Goal: Task Accomplishment & Management: Manage account settings

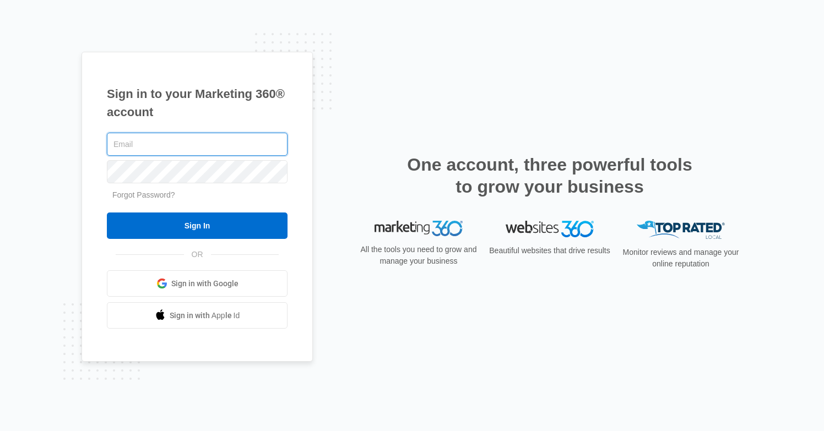
type input "spandama108@gmail.com"
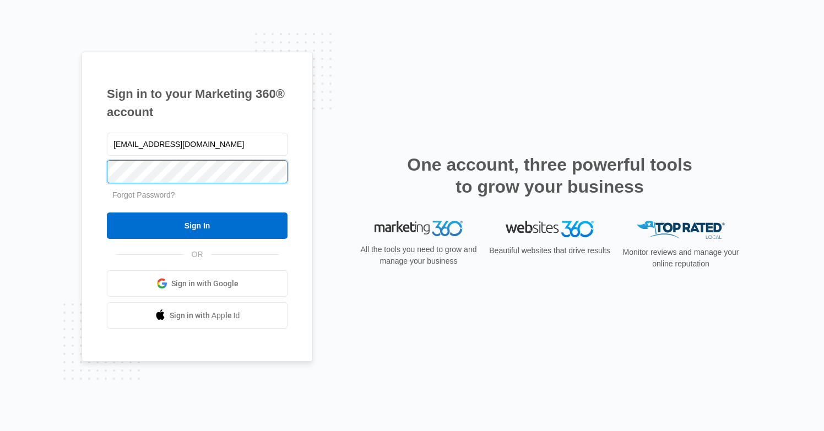
click at [197, 226] on input "Sign In" at bounding box center [197, 226] width 181 height 26
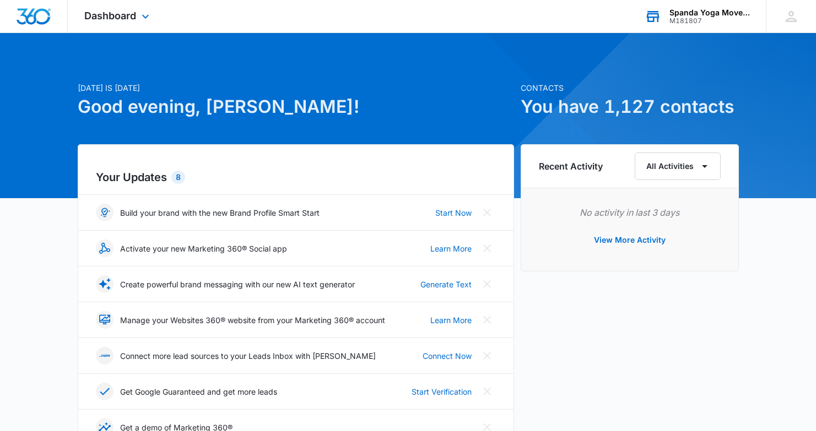
click at [718, 14] on div "Spanda Yoga Movement Therapy" at bounding box center [709, 12] width 80 height 9
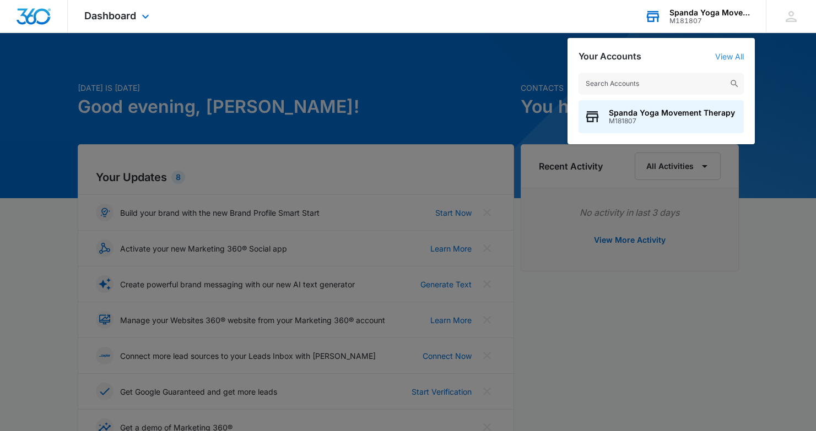
click at [721, 56] on link "View All" at bounding box center [729, 56] width 29 height 9
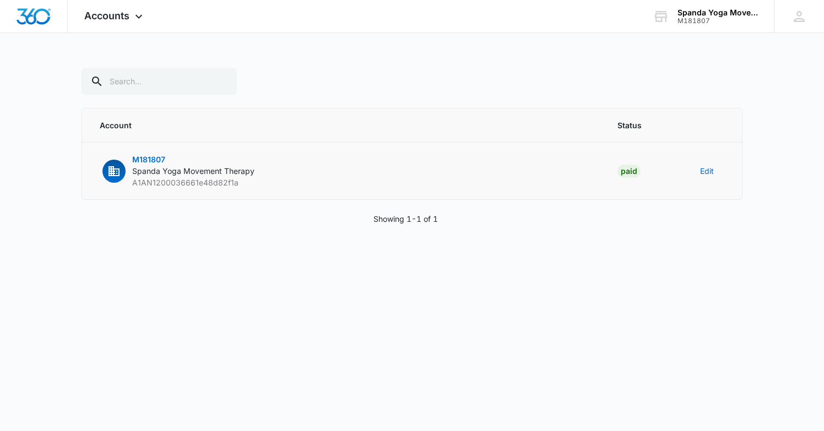
click at [159, 159] on span "M181807" at bounding box center [148, 159] width 33 height 9
click at [142, 14] on icon at bounding box center [138, 19] width 13 height 13
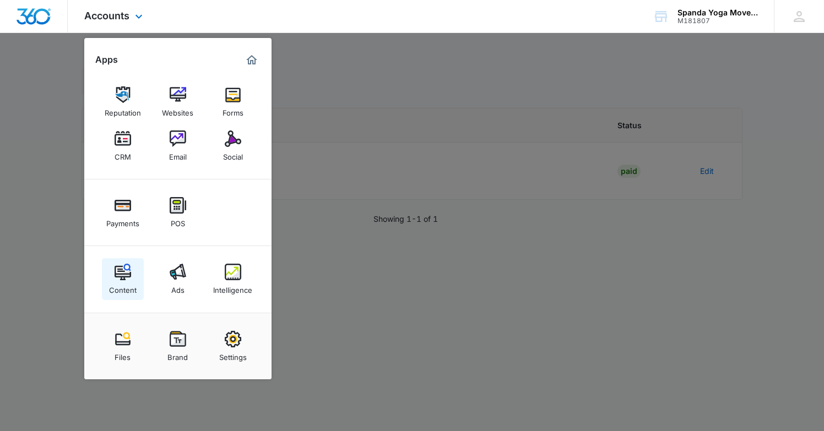
click at [124, 269] on img at bounding box center [123, 272] width 17 height 17
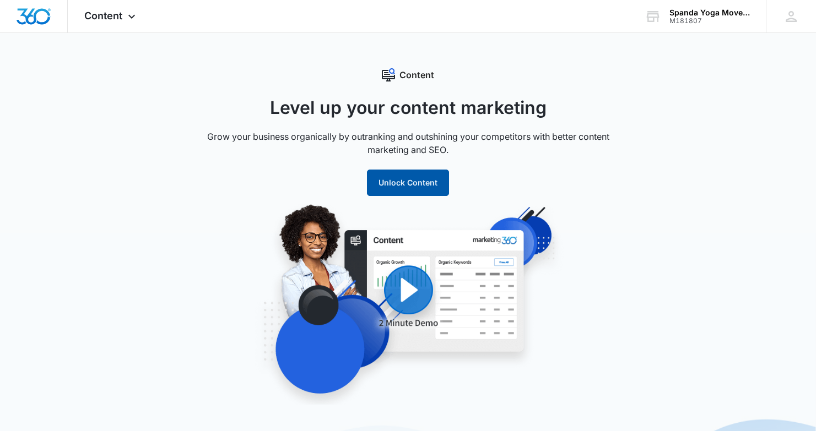
click at [407, 186] on button "Unlock Content" at bounding box center [408, 183] width 82 height 26
click at [682, 14] on div "Spanda Yoga Movement Therapy" at bounding box center [709, 12] width 80 height 9
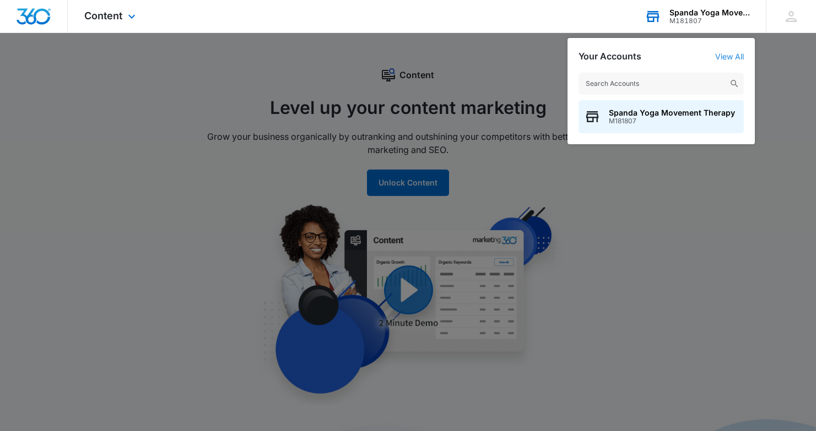
click at [730, 57] on link "View All" at bounding box center [729, 56] width 29 height 9
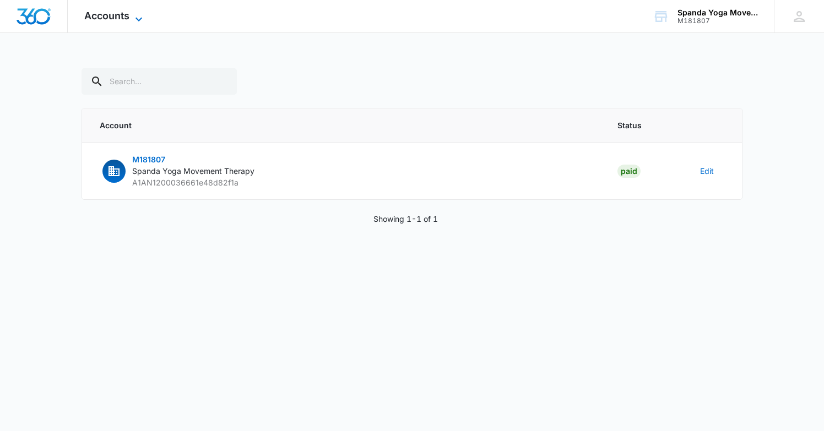
click at [139, 20] on icon at bounding box center [138, 19] width 7 height 4
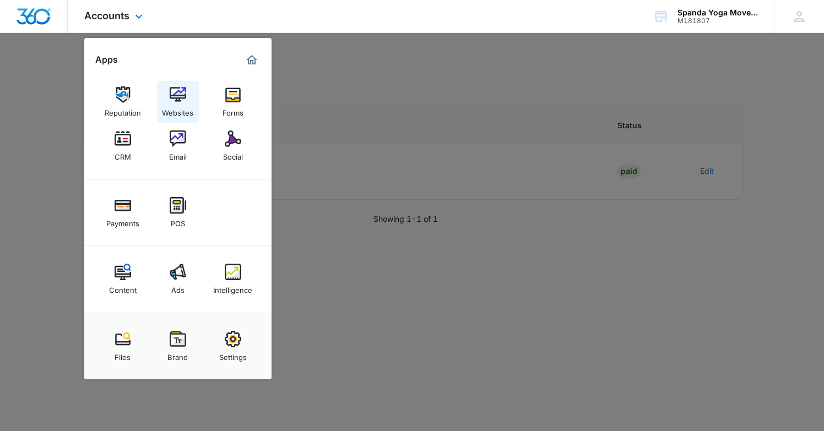
click at [176, 95] on img at bounding box center [178, 94] width 17 height 17
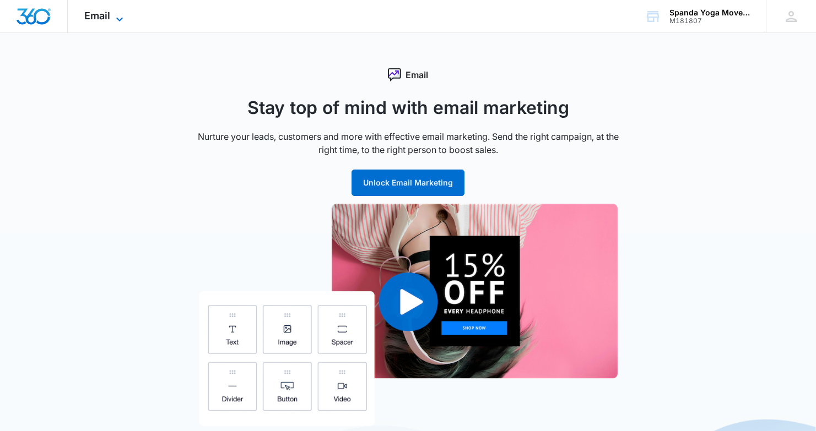
click at [120, 17] on icon at bounding box center [119, 19] width 13 height 13
